Goal: Navigation & Orientation: Find specific page/section

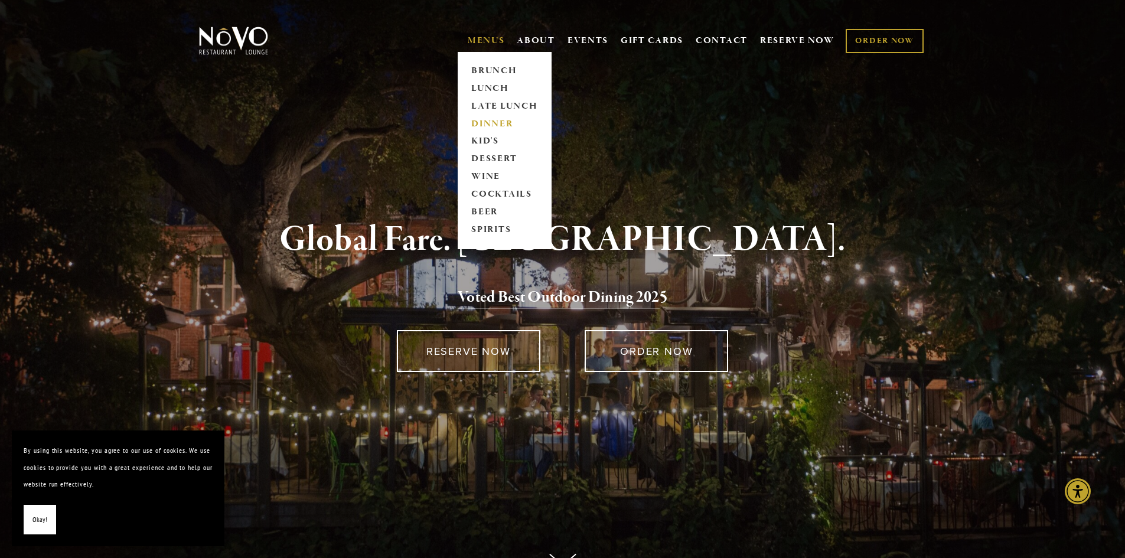
click at [485, 119] on link "DINNER" at bounding box center [505, 124] width 74 height 18
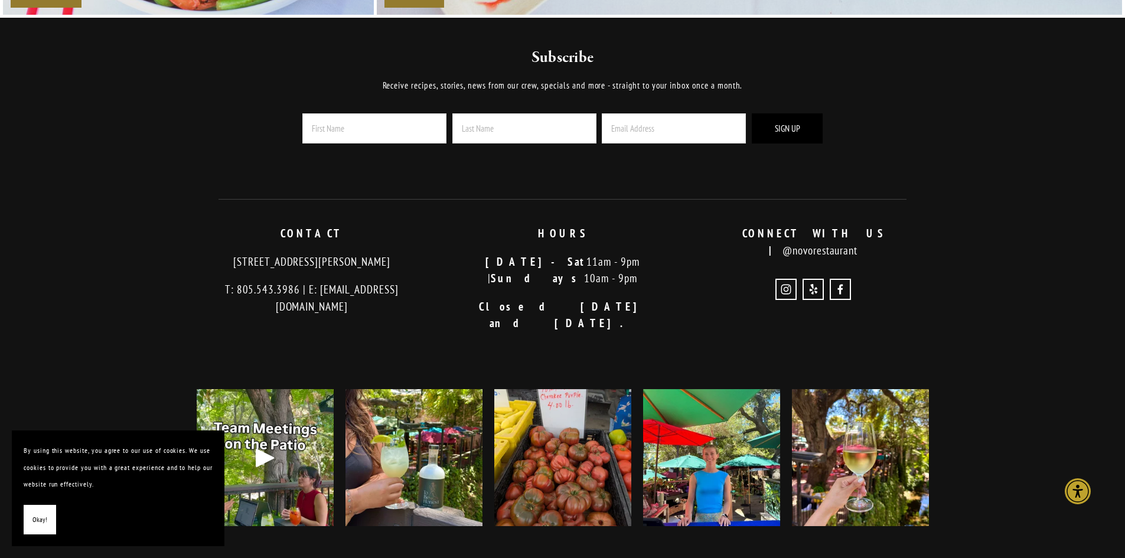
scroll to position [2881, 0]
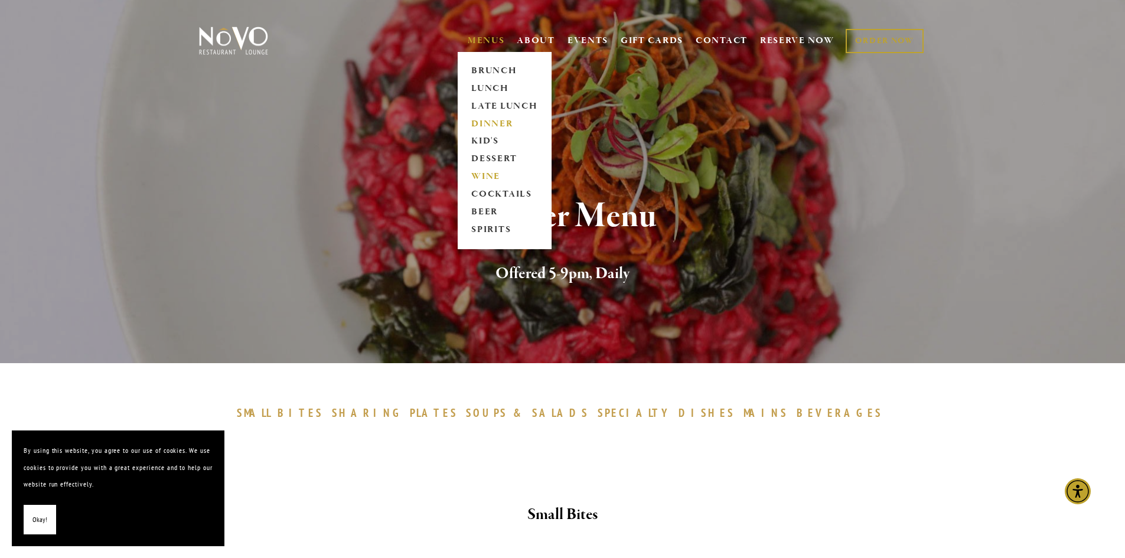
click at [477, 175] on link "WINE" at bounding box center [505, 177] width 74 height 18
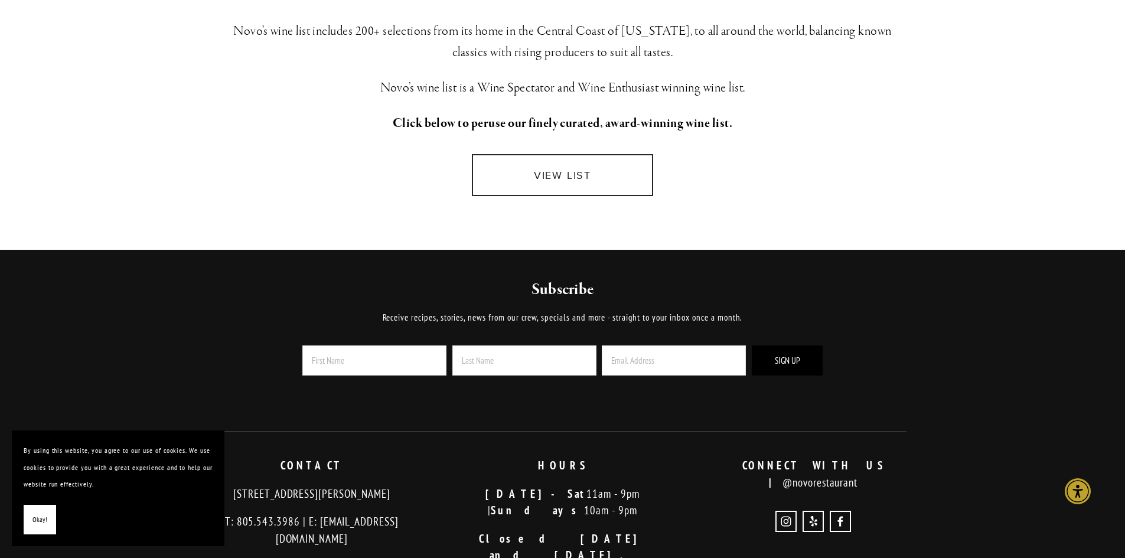
scroll to position [354, 0]
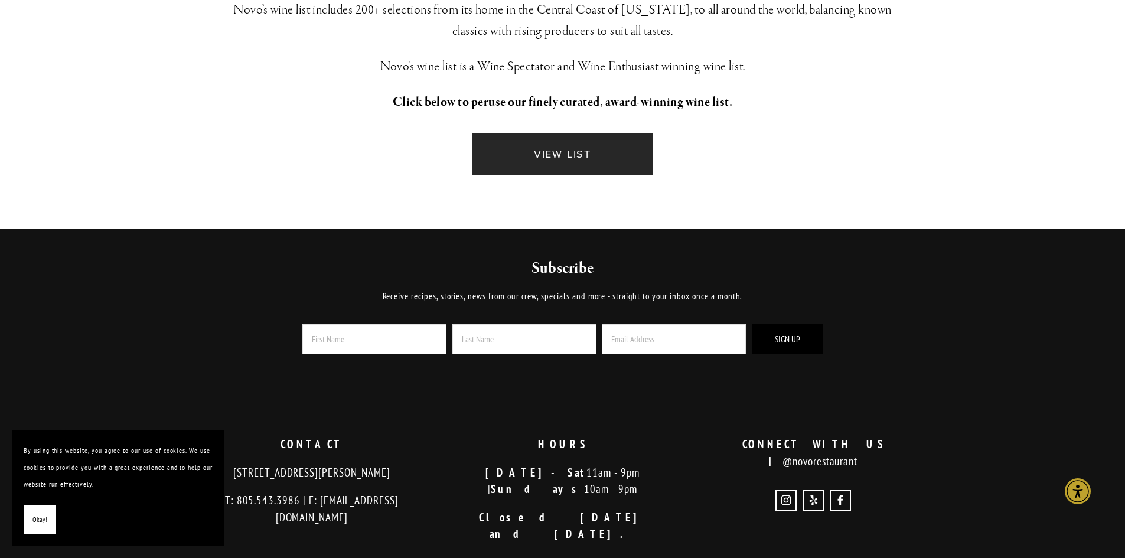
click at [569, 152] on link "VIEW LIST" at bounding box center [562, 154] width 181 height 42
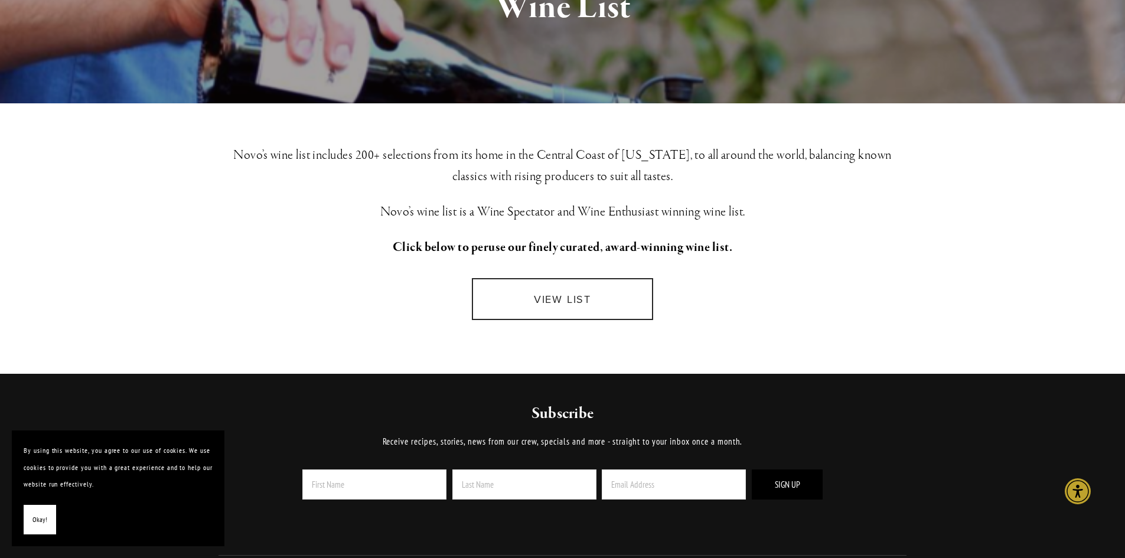
scroll to position [0, 0]
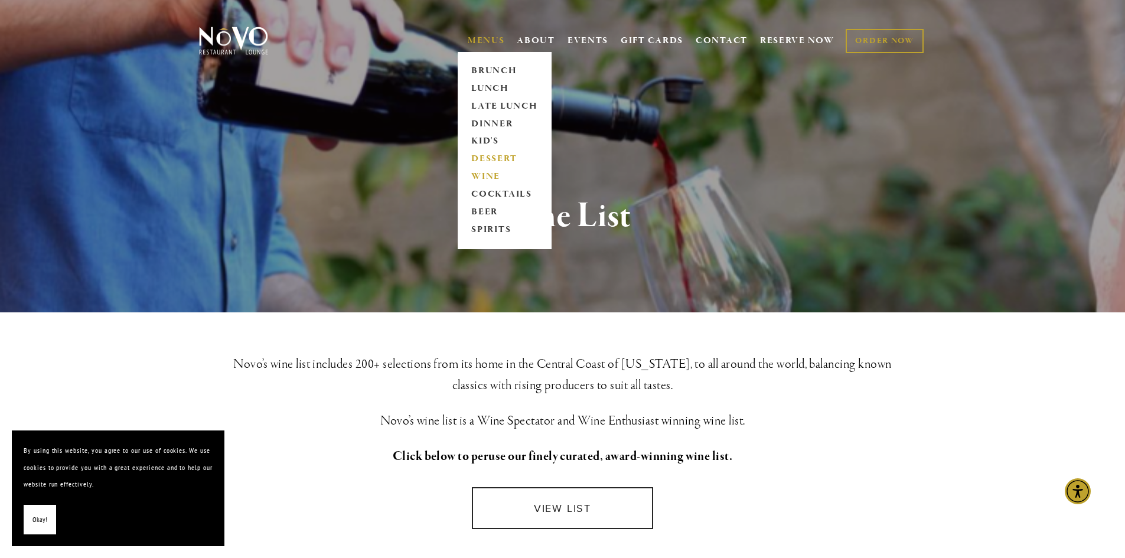
click at [503, 157] on link "DESSERT" at bounding box center [505, 160] width 74 height 18
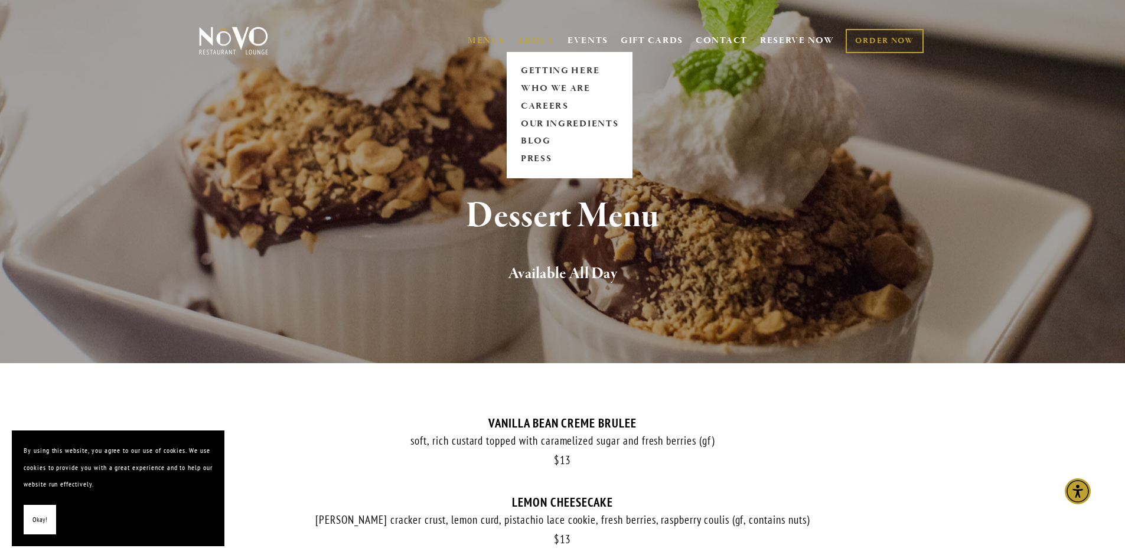
click at [540, 37] on link "ABOUT" at bounding box center [536, 41] width 38 height 12
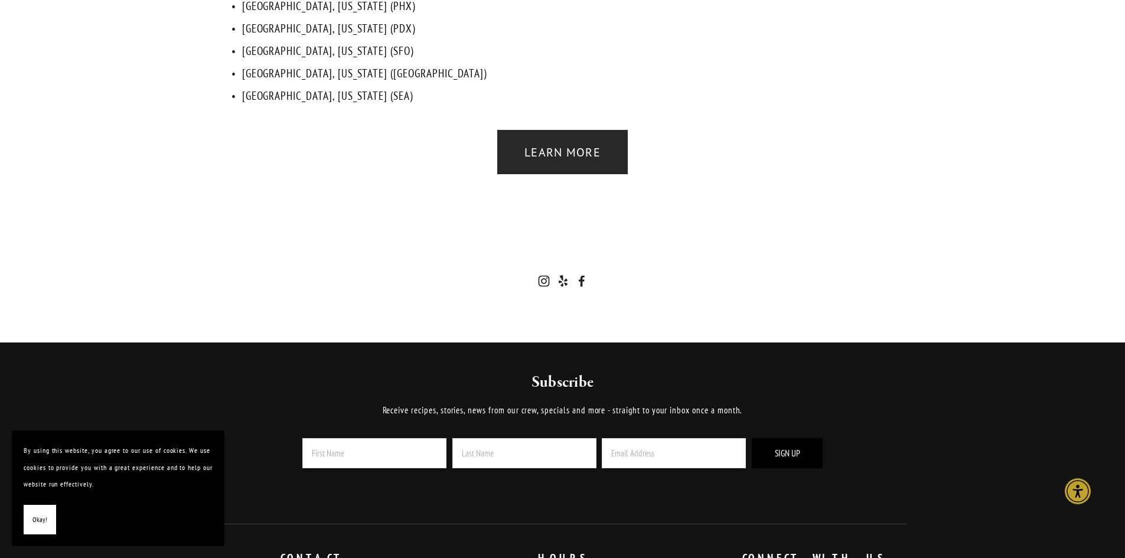
scroll to position [2835, 0]
